Goal: Task Accomplishment & Management: Complete application form

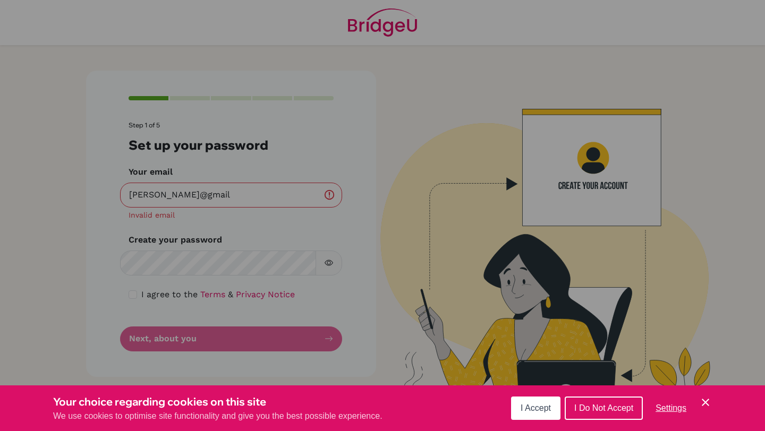
click at [630, 405] on span "I Do Not Accept" at bounding box center [603, 408] width 59 height 9
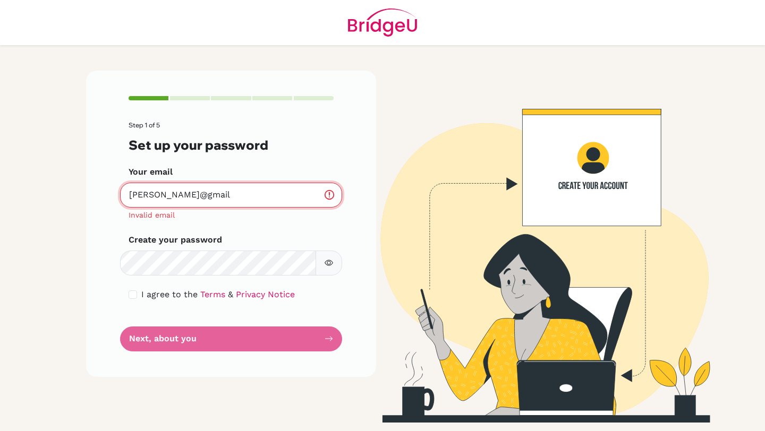
click at [261, 200] on input "[PERSON_NAME]@gmail" at bounding box center [231, 195] width 222 height 25
click at [148, 196] on input "shamma [EMAIL_ADDRESS][DOMAIN_NAME]" at bounding box center [231, 195] width 222 height 25
click at [163, 194] on input "shamma [EMAIL_ADDRESS][DOMAIN_NAME]" at bounding box center [231, 195] width 222 height 25
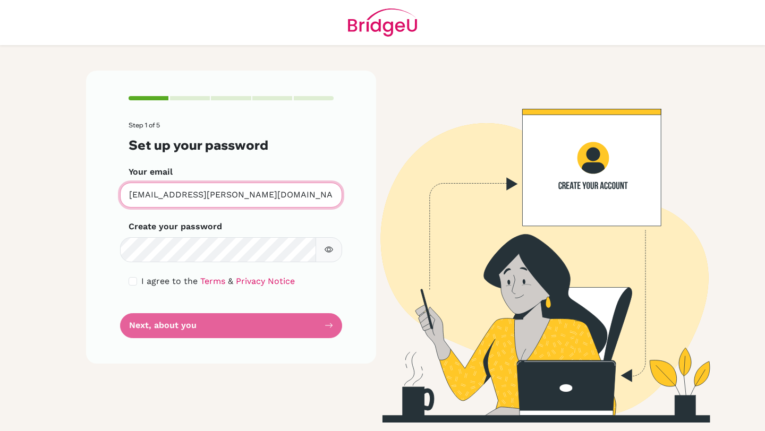
type input "[EMAIL_ADDRESS][PERSON_NAME][DOMAIN_NAME]"
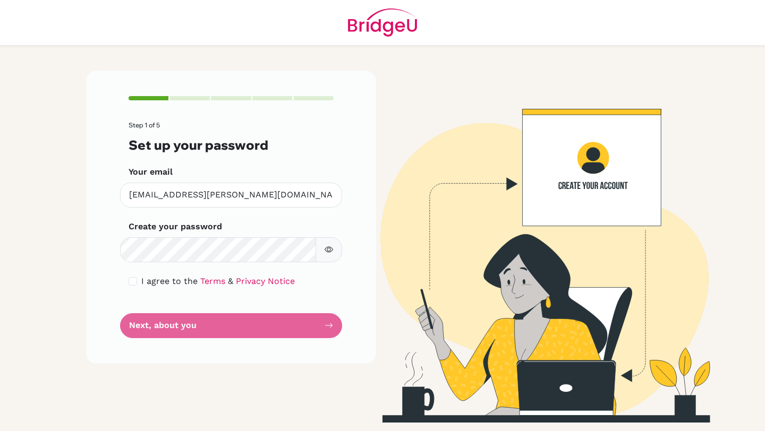
click at [235, 325] on form "Step 1 of 5 Set up your password Your email [EMAIL_ADDRESS][PERSON_NAME][DOMAIN…" at bounding box center [231, 230] width 205 height 216
click at [315, 321] on form "Step 1 of 5 Set up your password Your email [EMAIL_ADDRESS][PERSON_NAME][DOMAIN…" at bounding box center [231, 230] width 205 height 216
click at [199, 318] on form "Step 1 of 5 Set up your password Your email [EMAIL_ADDRESS][PERSON_NAME][DOMAIN…" at bounding box center [231, 230] width 205 height 216
click at [196, 320] on form "Step 1 of 5 Set up your password Your email [EMAIL_ADDRESS][PERSON_NAME][DOMAIN…" at bounding box center [231, 230] width 205 height 216
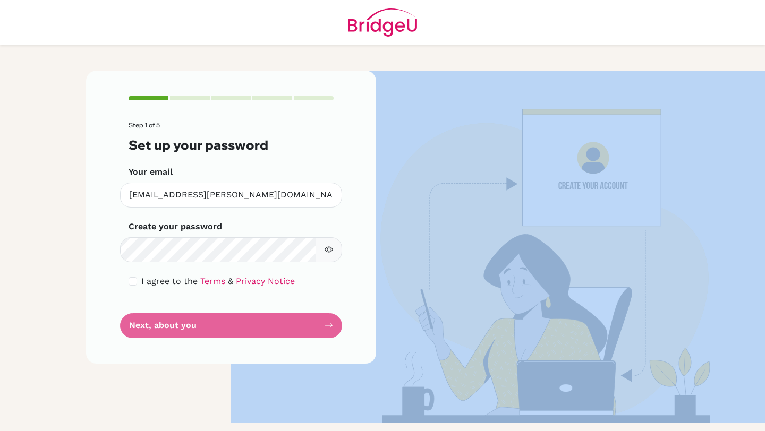
drag, startPoint x: 196, startPoint y: 320, endPoint x: 196, endPoint y: 312, distance: 8.0
click at [196, 314] on form "Step 1 of 5 Set up your password Your email [EMAIL_ADDRESS][PERSON_NAME][DOMAIN…" at bounding box center [231, 230] width 205 height 216
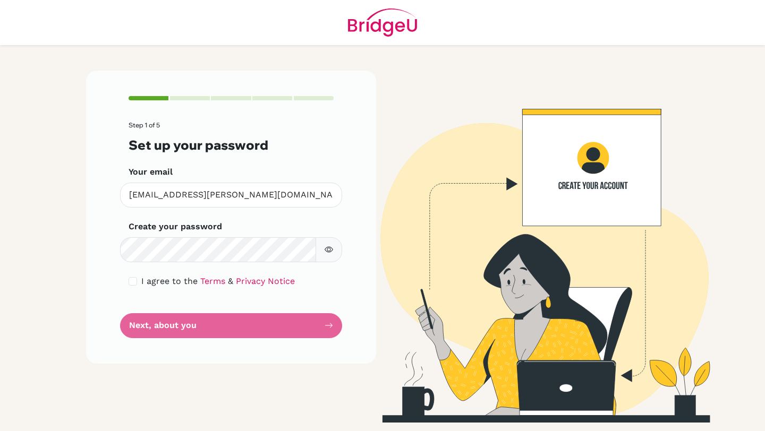
click at [196, 312] on form "Step 1 of 5 Set up your password Your email [EMAIL_ADDRESS][PERSON_NAME][DOMAIN…" at bounding box center [231, 230] width 205 height 216
